Goal: Information Seeking & Learning: Learn about a topic

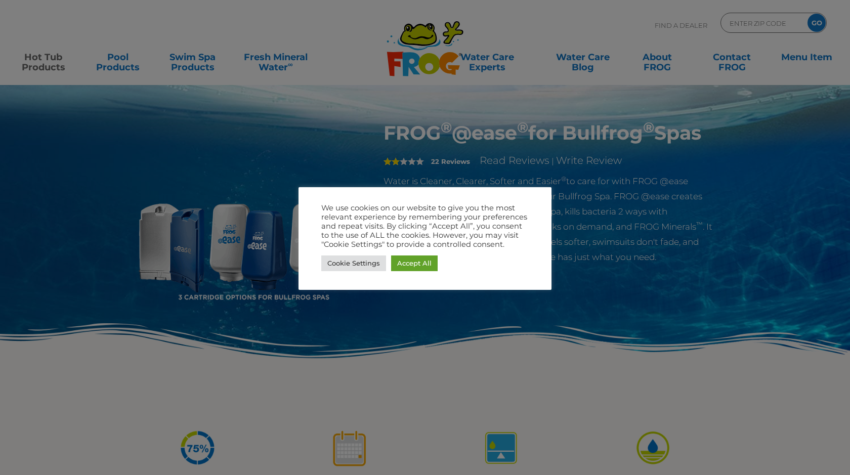
click at [606, 252] on div at bounding box center [425, 237] width 850 height 475
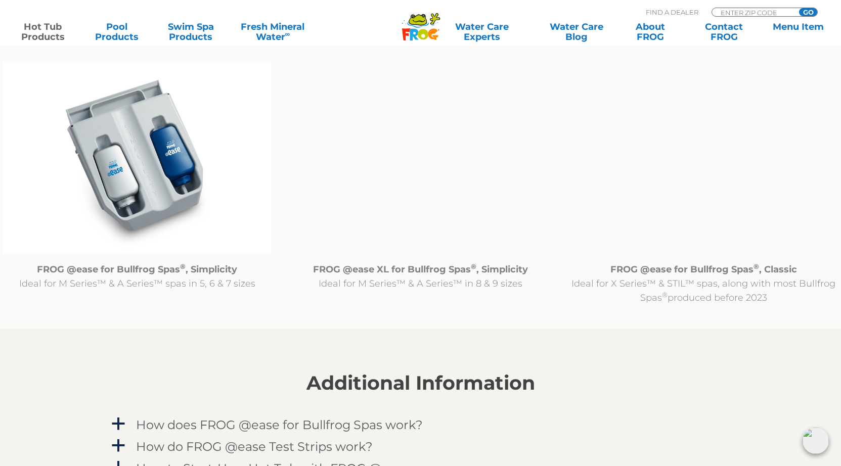
scroll to position [1049, 0]
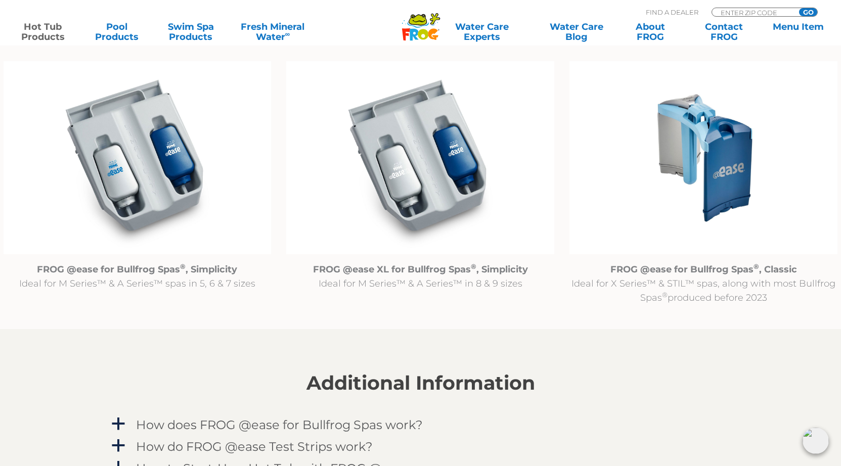
click at [135, 153] on img at bounding box center [138, 157] width 268 height 193
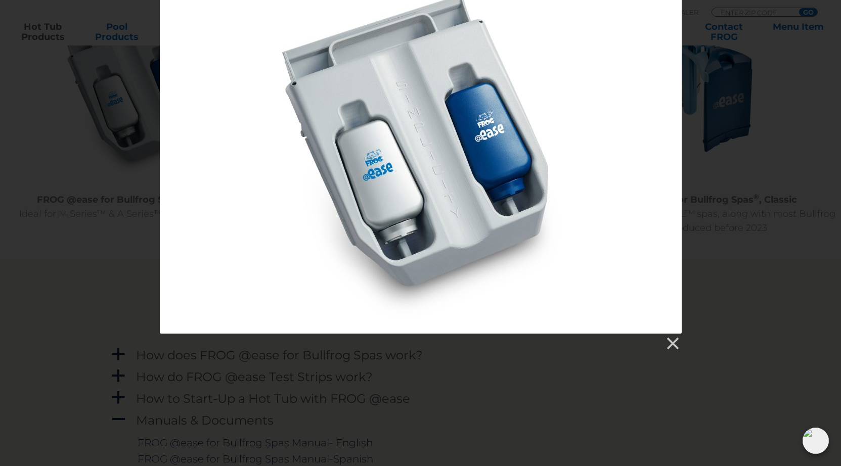
scroll to position [1189, 0]
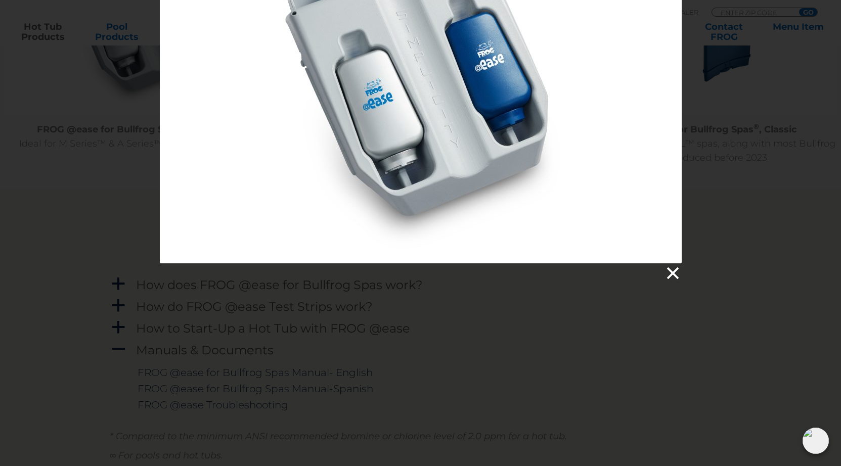
click at [674, 270] on link at bounding box center [672, 273] width 15 height 15
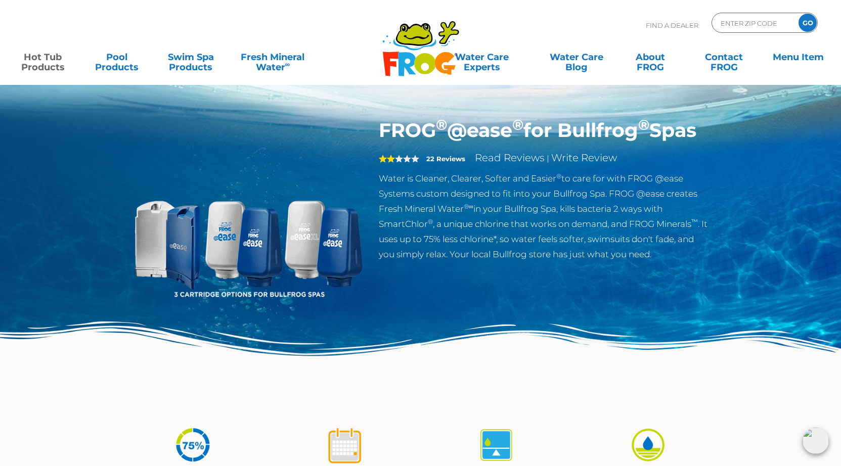
scroll to position [0, 0]
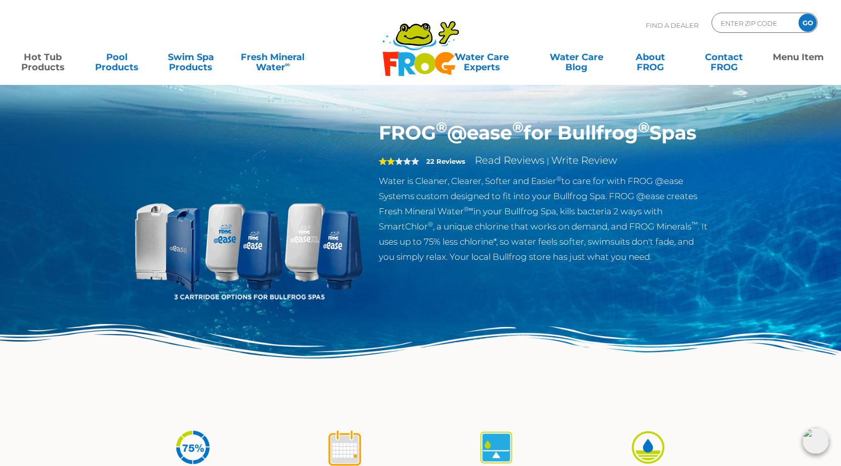
click at [793, 56] on link "Menu Item" at bounding box center [798, 57] width 66 height 20
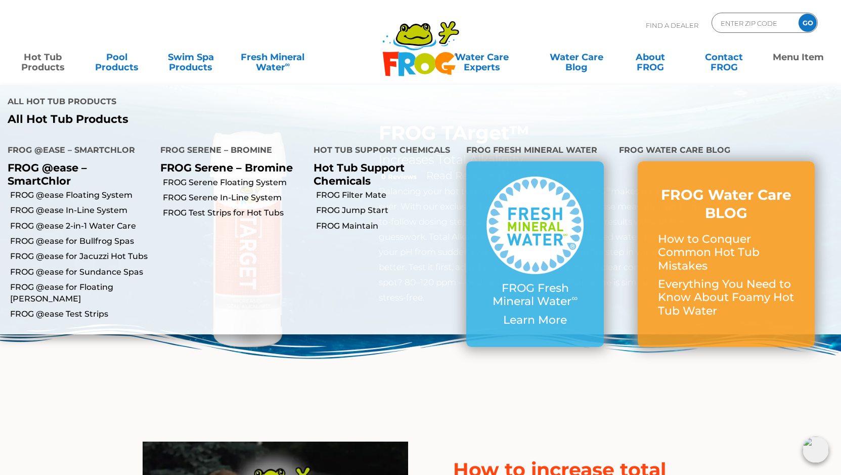
click at [43, 57] on link "Hot Tub Products" at bounding box center [43, 57] width 66 height 20
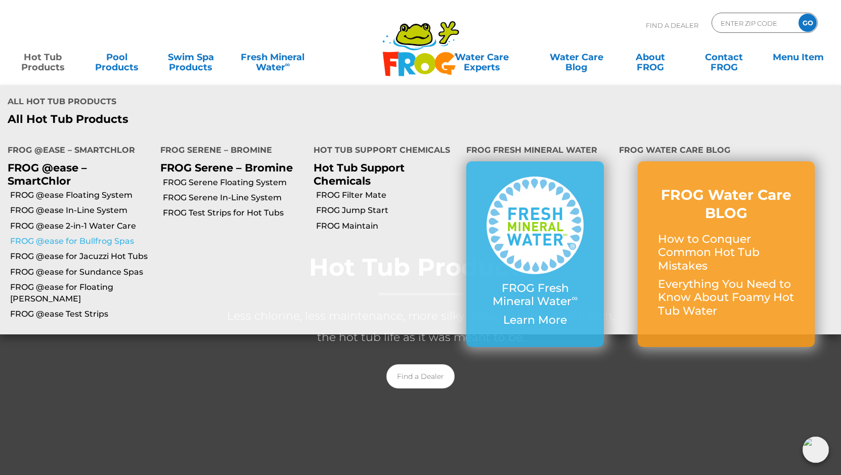
click at [52, 236] on link "FROG @ease for Bullfrog Spas" at bounding box center [81, 241] width 143 height 11
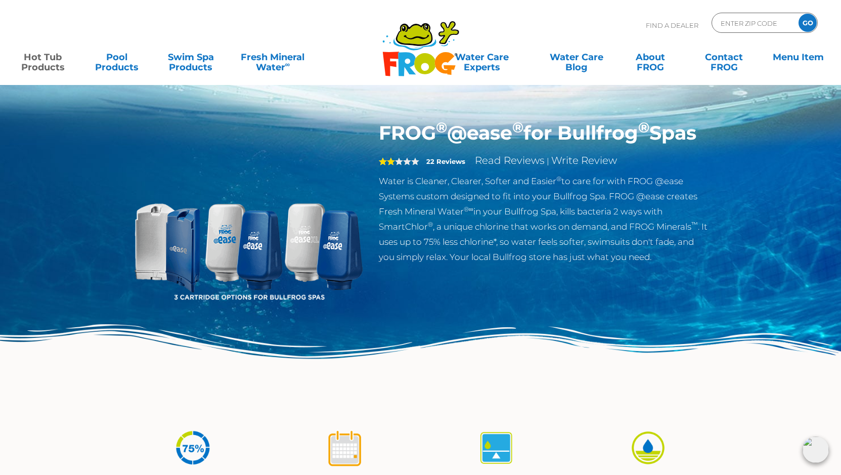
click at [403, 165] on span "2" at bounding box center [399, 161] width 40 height 8
click at [503, 166] on link "Read Reviews" at bounding box center [510, 160] width 70 height 12
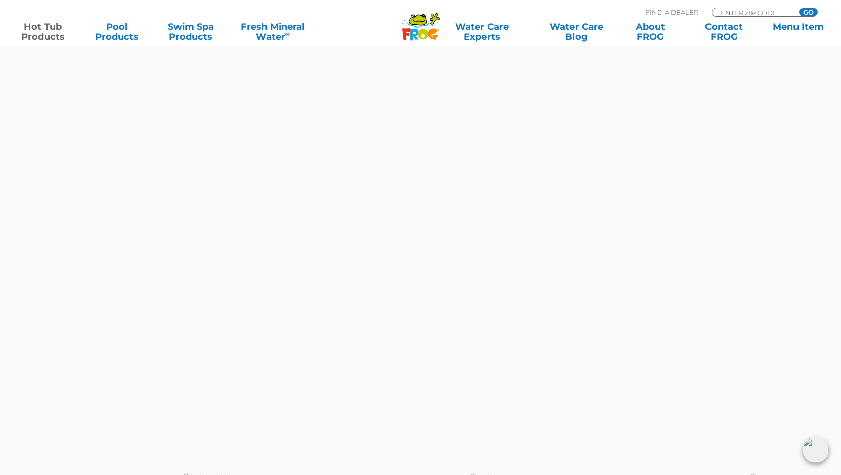
scroll to position [837, 0]
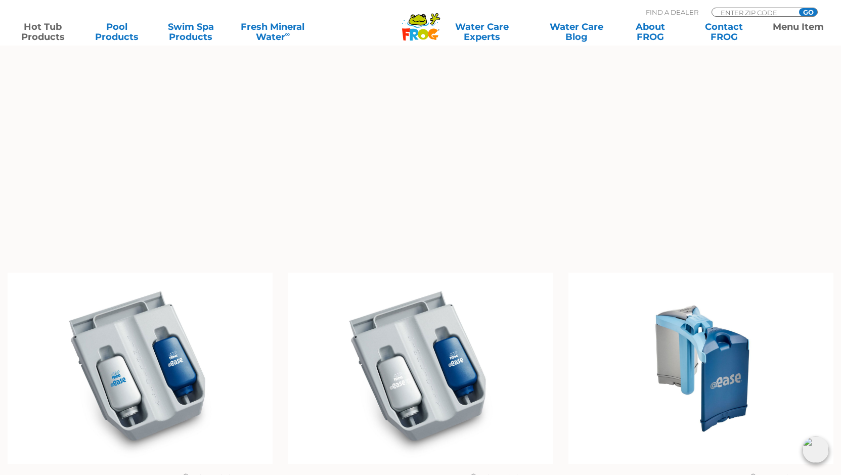
click at [785, 25] on link "Menu Item" at bounding box center [798, 32] width 66 height 20
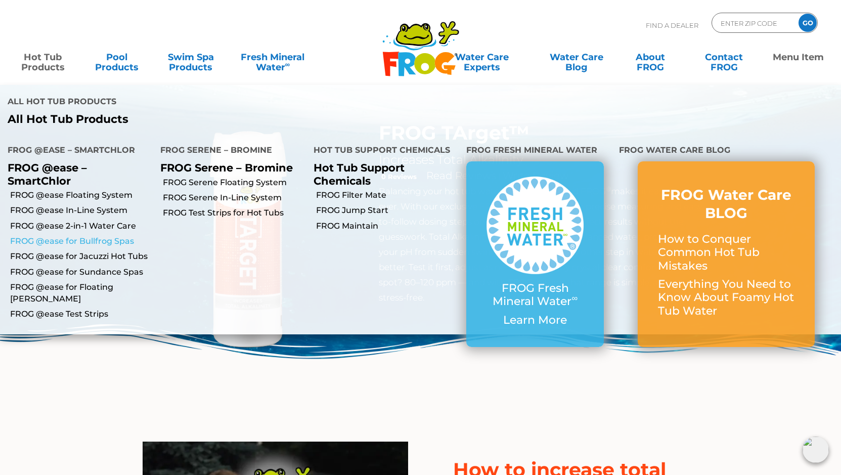
click at [50, 236] on link "FROG @ease for Bullfrog Spas" at bounding box center [81, 241] width 143 height 11
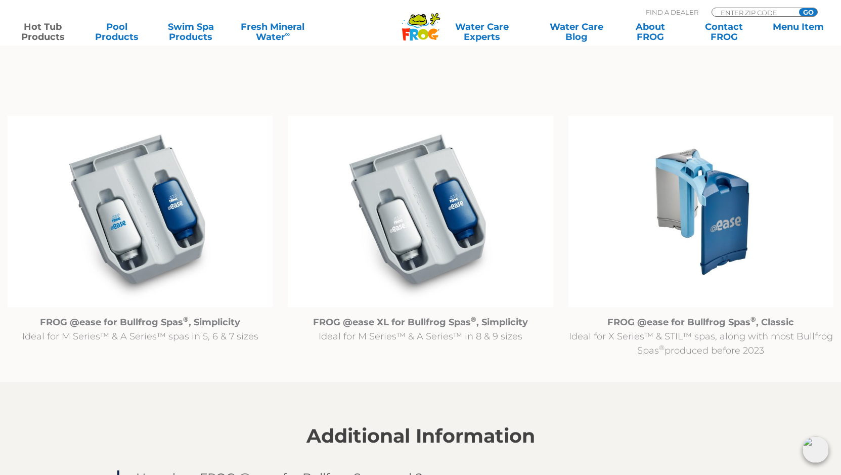
scroll to position [997, 0]
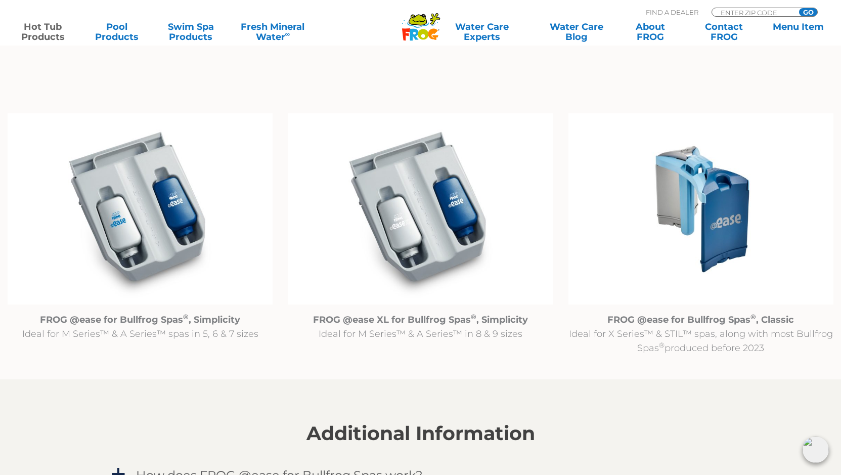
click at [146, 227] on img at bounding box center [140, 208] width 265 height 191
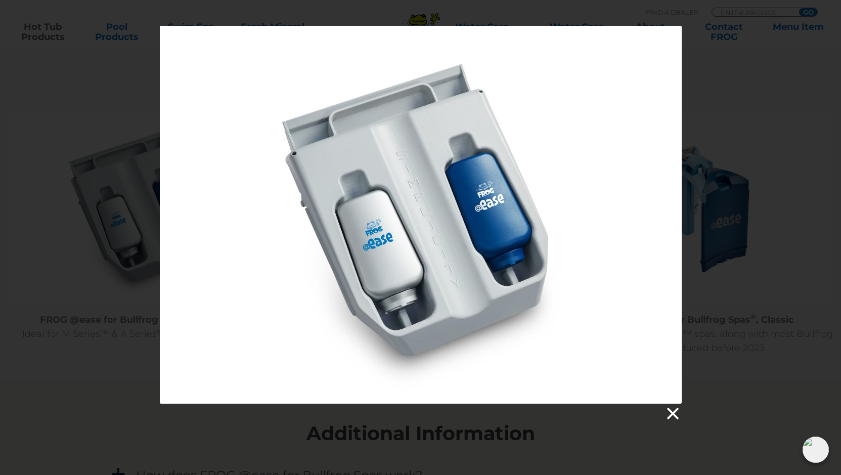
click at [675, 410] on link at bounding box center [672, 413] width 15 height 15
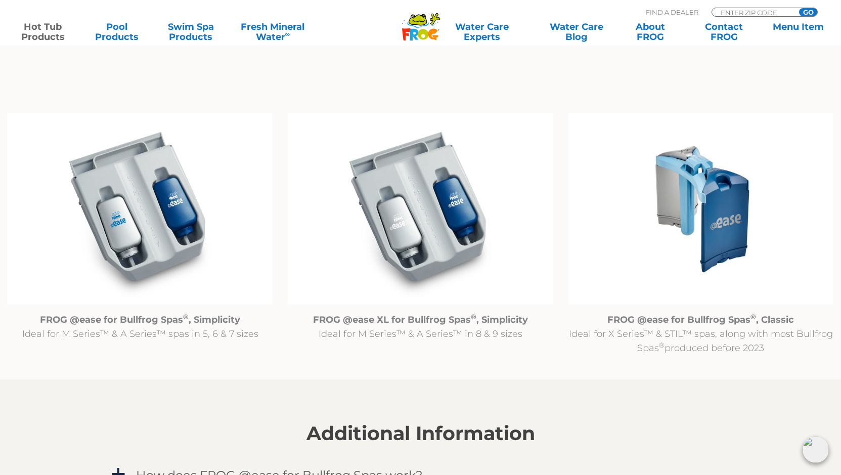
click at [153, 330] on p "FROG @ease for Bullfrog Spas ® , Simplicity Ideal for M Series™ & A Series™ spa…" at bounding box center [140, 327] width 265 height 28
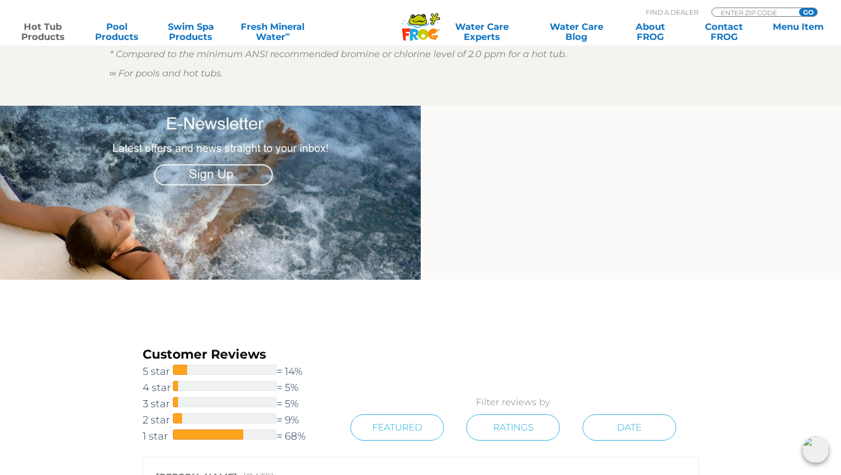
scroll to position [1567, 0]
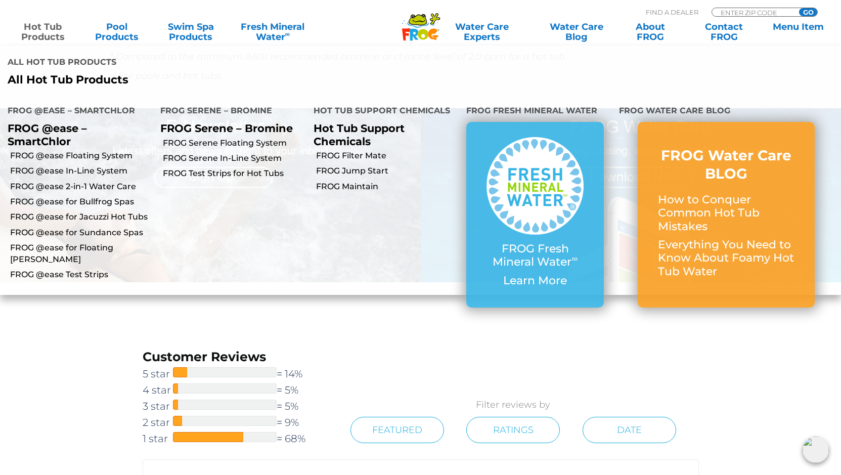
click at [38, 25] on link "Hot Tub Products" at bounding box center [43, 32] width 66 height 20
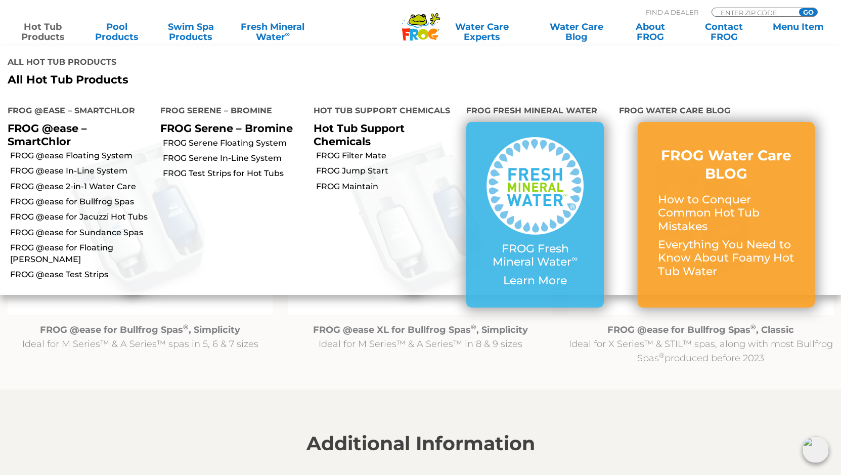
scroll to position [997, 0]
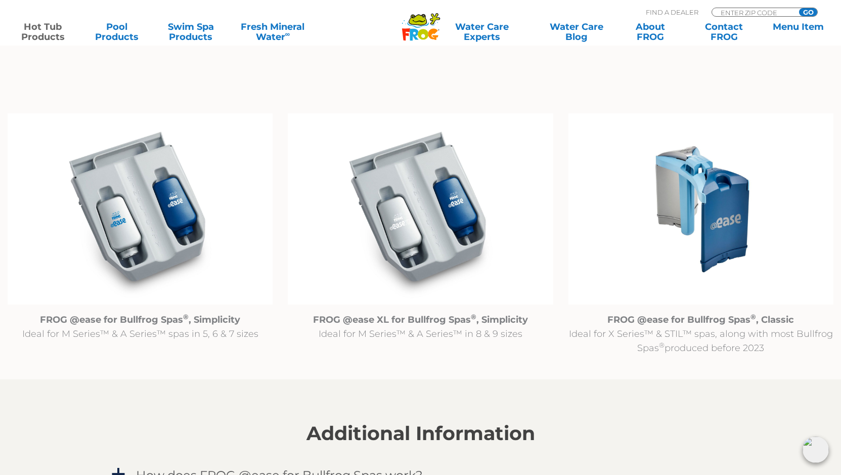
click at [125, 320] on strong "FROG @ease for Bullfrog Spas ® , Simplicity" at bounding box center [140, 319] width 200 height 11
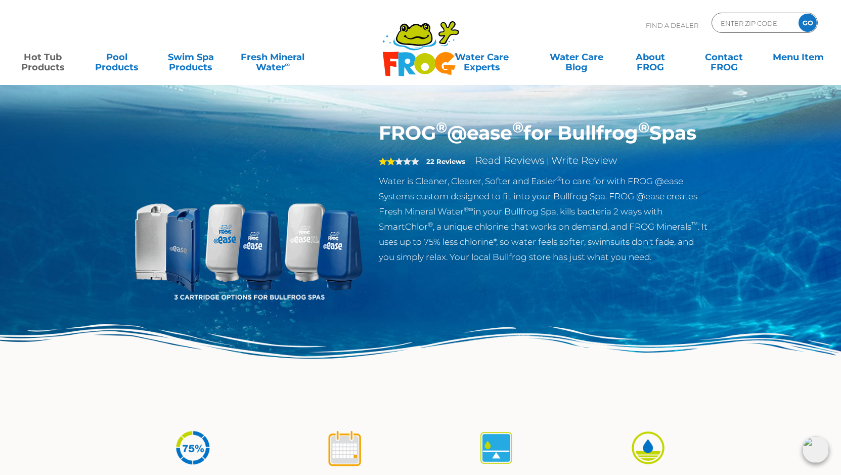
scroll to position [0, 0]
click at [178, 252] on img at bounding box center [249, 237] width 232 height 232
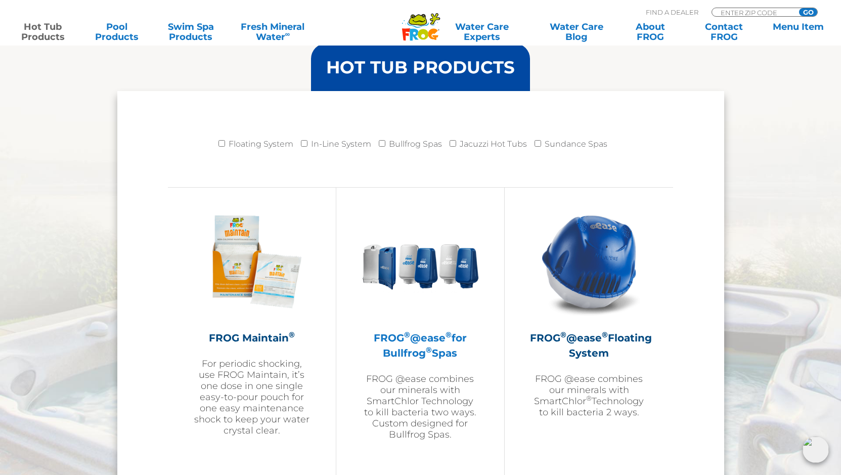
scroll to position [997, 0]
click at [423, 335] on h2 "FROG ® @ease ® for Bullfrog ® Spas" at bounding box center [420, 345] width 117 height 30
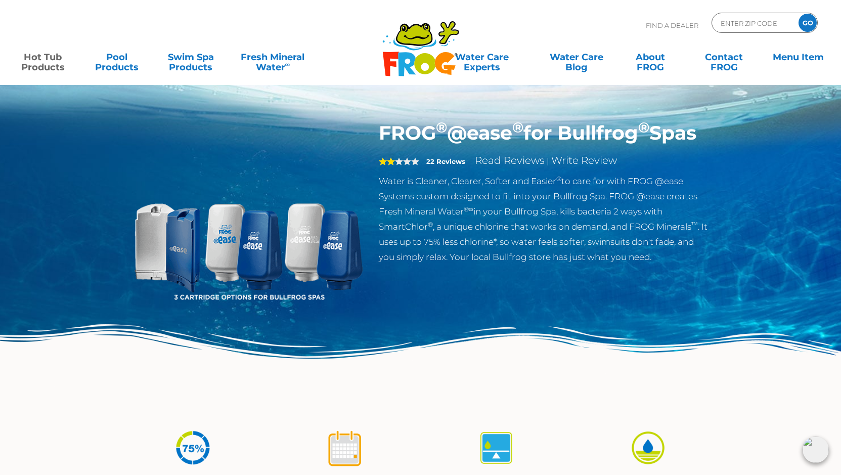
click at [305, 417] on div "Up to 75%* less chlorine with no frustrating yo-yo chlorine levels Shock only o…" at bounding box center [420, 475] width 607 height 118
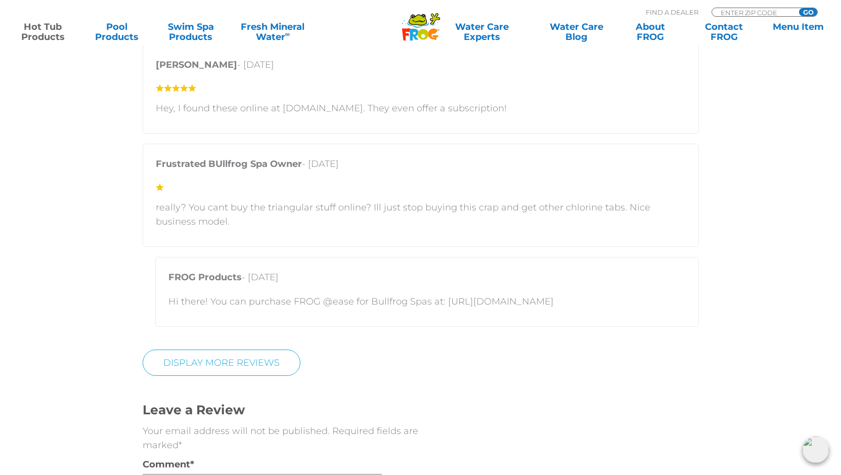
scroll to position [2564, 0]
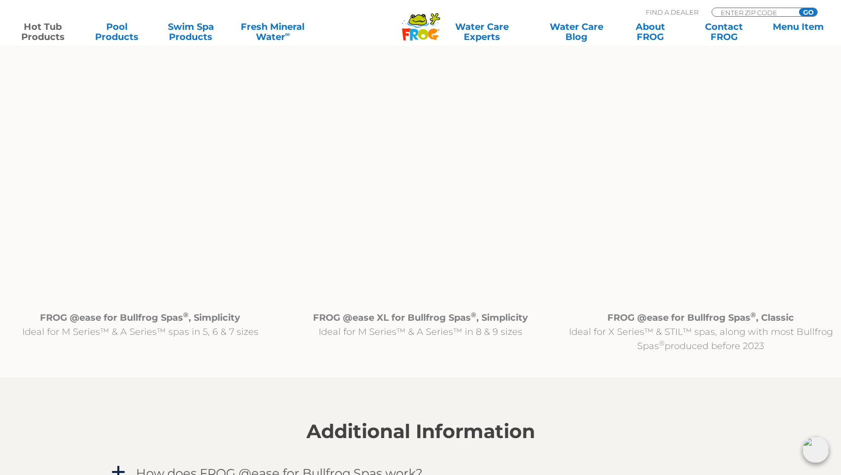
scroll to position [997, 0]
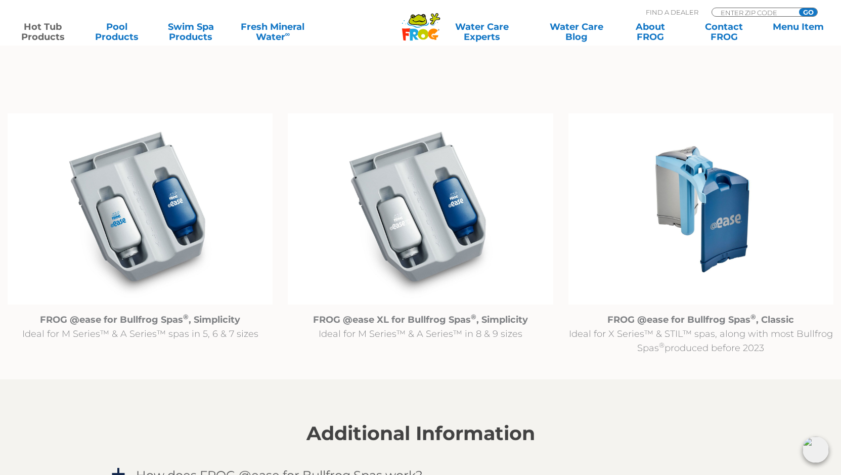
click at [126, 157] on img at bounding box center [140, 208] width 265 height 191
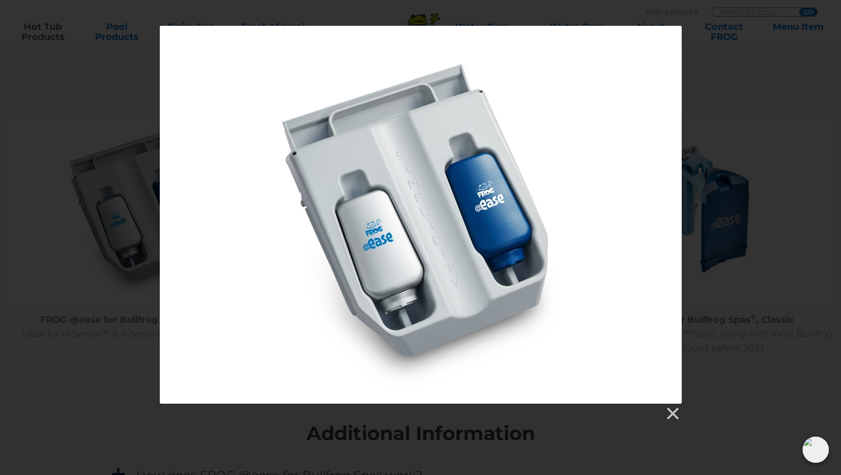
click at [341, 186] on div at bounding box center [421, 215] width 522 height 378
click at [673, 413] on link at bounding box center [672, 413] width 15 height 15
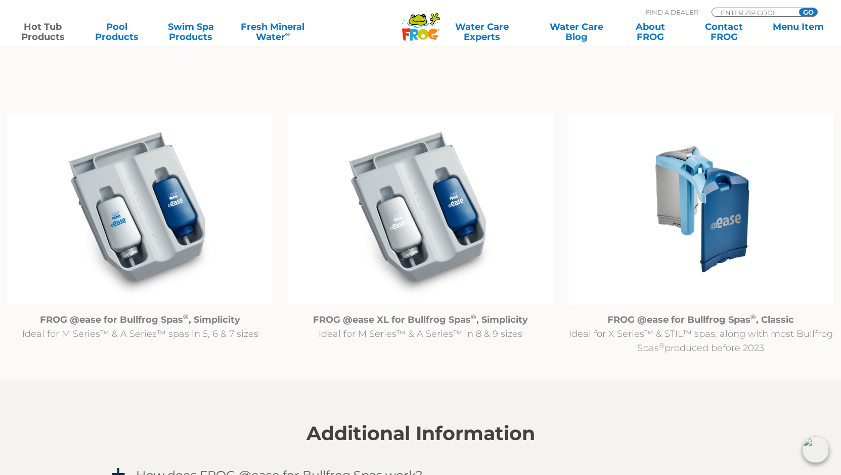
click at [133, 328] on p "FROG @ease for Bullfrog Spas ® , Simplicity Ideal for M Series™ & A Series™ spa…" at bounding box center [140, 327] width 265 height 28
drag, startPoint x: 133, startPoint y: 328, endPoint x: 259, endPoint y: 231, distance: 159.8
click at [259, 234] on img at bounding box center [140, 208] width 265 height 191
